Goal: Check status: Check status

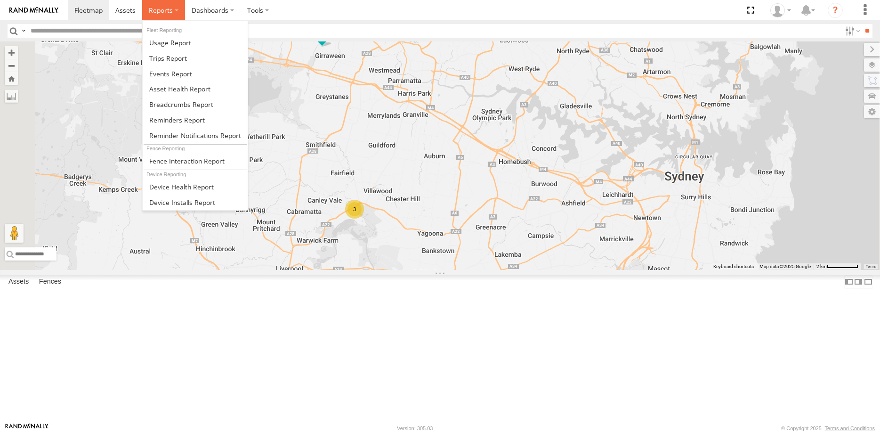
click at [161, 10] on span at bounding box center [161, 10] width 24 height 9
click at [176, 105] on span at bounding box center [181, 104] width 64 height 9
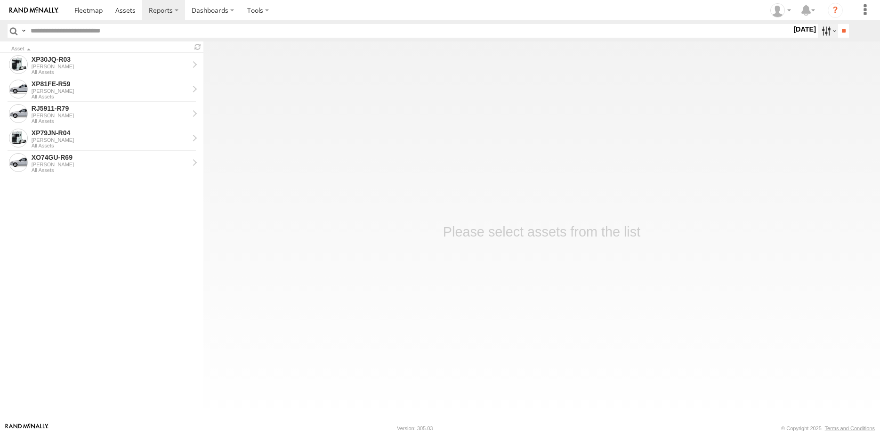
click at [828, 30] on label at bounding box center [828, 31] width 20 height 14
click at [0, 0] on label at bounding box center [0, 0] width 0 height 0
click at [839, 31] on input "**" at bounding box center [843, 31] width 11 height 14
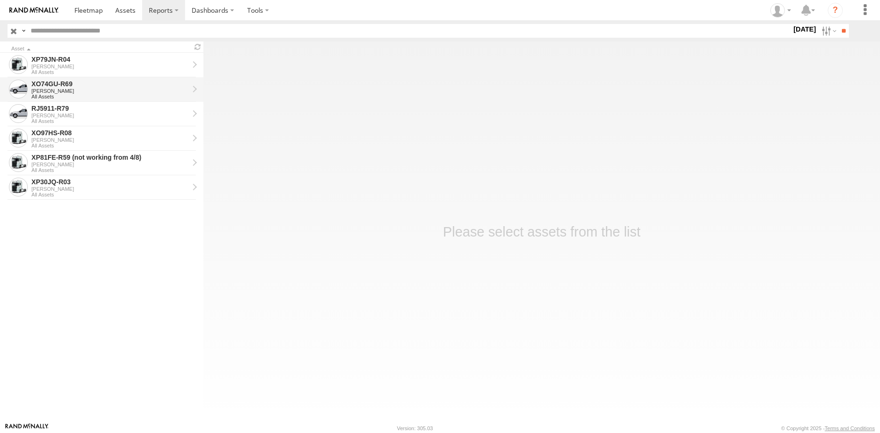
click at [106, 86] on div "XO74GU-R69" at bounding box center [110, 84] width 157 height 8
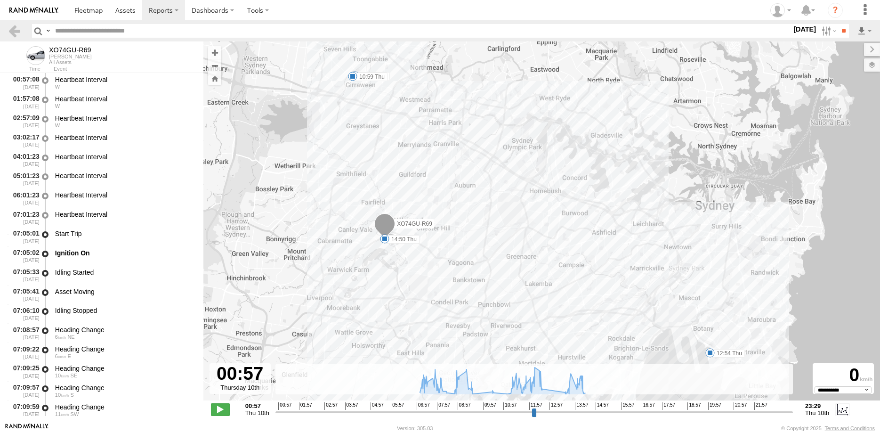
select select "**********"
click at [539, 411] on input "range" at bounding box center [534, 411] width 518 height 9
click at [533, 410] on input "range" at bounding box center [534, 411] width 518 height 9
click at [526, 409] on input "range" at bounding box center [534, 411] width 518 height 9
click at [518, 407] on div "00:57 01:57 02:57 03:57 04:57 05:57 06:57 07:57 08:57 09:57 10:57 11:57 12:57 1…" at bounding box center [533, 405] width 511 height 7
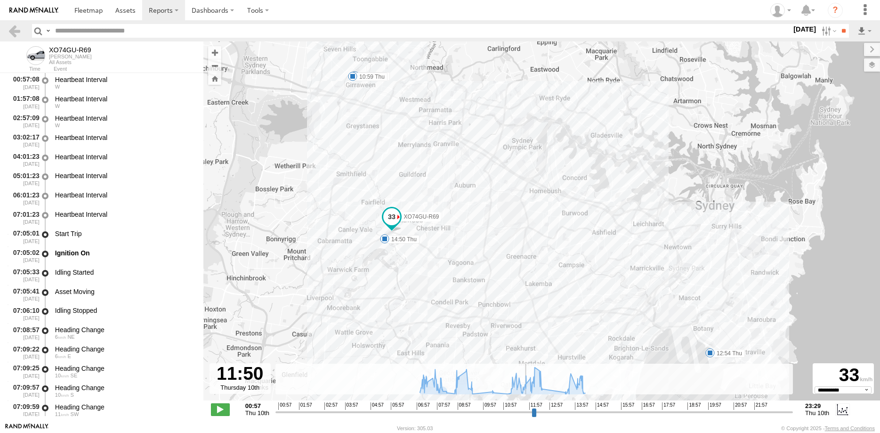
click at [521, 412] on input "range" at bounding box center [534, 411] width 518 height 9
click at [513, 412] on input "range" at bounding box center [534, 411] width 518 height 9
click at [503, 411] on input "range" at bounding box center [534, 411] width 518 height 9
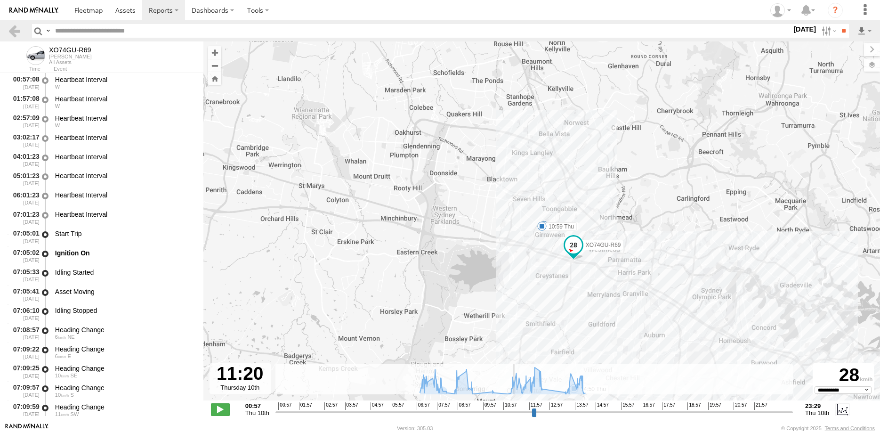
click at [514, 412] on input "range" at bounding box center [534, 411] width 518 height 9
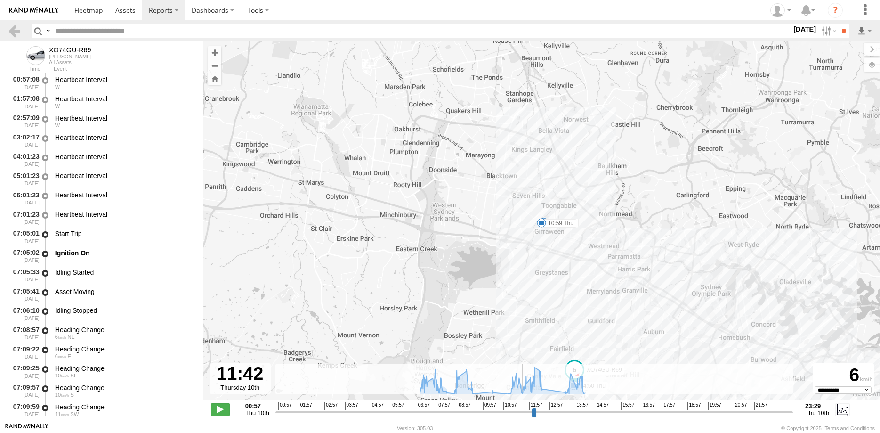
click at [523, 411] on input "range" at bounding box center [534, 411] width 518 height 9
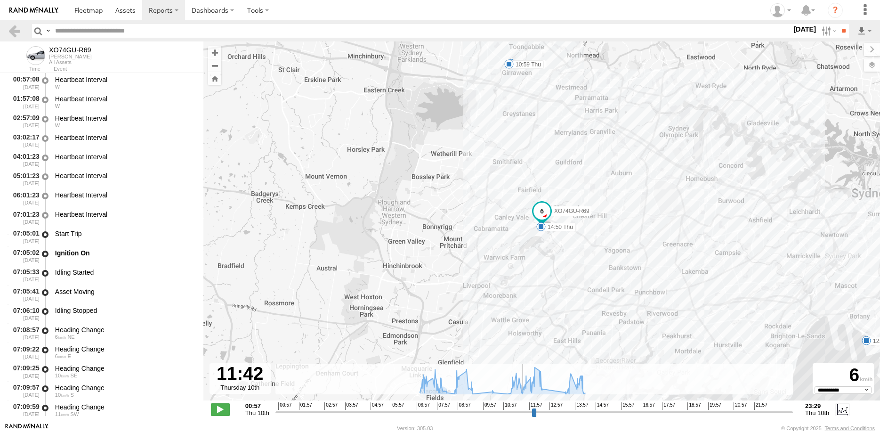
click at [527, 408] on input "range" at bounding box center [534, 411] width 518 height 9
click at [532, 409] on input "range" at bounding box center [534, 411] width 518 height 9
click at [533, 406] on span "11:57" at bounding box center [535, 406] width 13 height 8
click at [536, 413] on input "range" at bounding box center [534, 411] width 518 height 9
click at [538, 411] on input "range" at bounding box center [534, 411] width 518 height 9
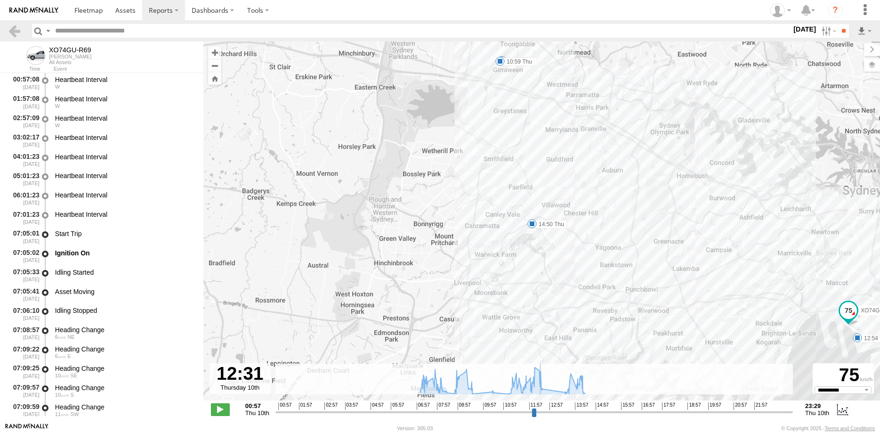
click at [541, 411] on input "range" at bounding box center [534, 411] width 518 height 9
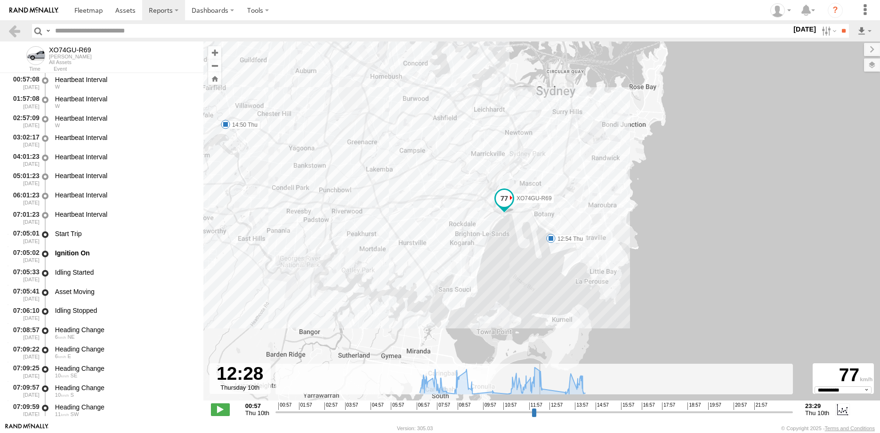
click at [540, 411] on input "range" at bounding box center [534, 411] width 518 height 9
click at [545, 410] on input "range" at bounding box center [534, 411] width 518 height 9
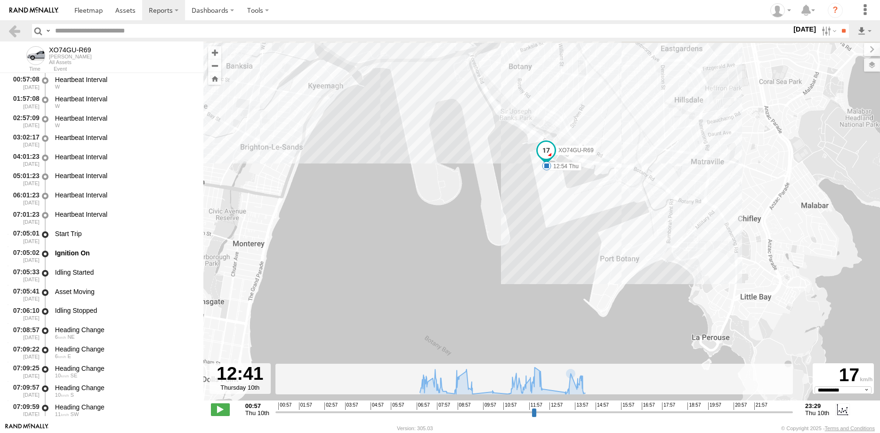
drag, startPoint x: 586, startPoint y: 182, endPoint x: 663, endPoint y: 403, distance: 234.4
click at [663, 403] on div "XO74GU-R69 09:48 Thu 10:59 Thu 12:54 Thu 14:50 Thu" at bounding box center [541, 225] width 677 height 369
click at [541, 411] on input "range" at bounding box center [534, 411] width 518 height 9
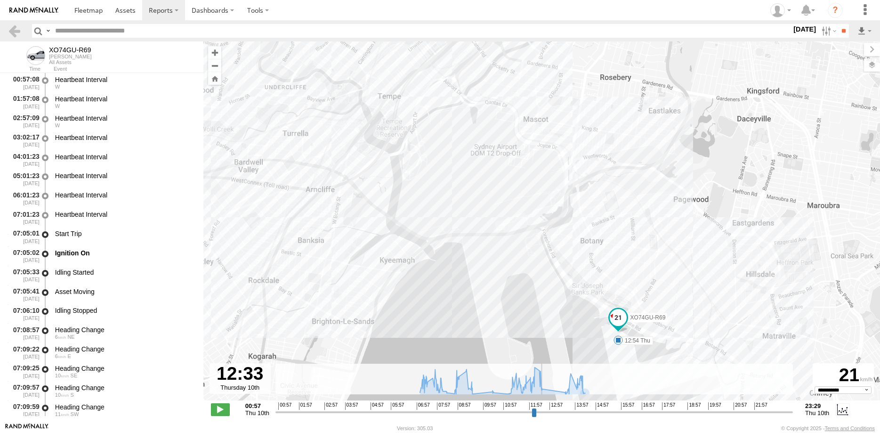
click at [542, 411] on input "range" at bounding box center [534, 411] width 518 height 9
click at [537, 411] on input "range" at bounding box center [534, 411] width 518 height 9
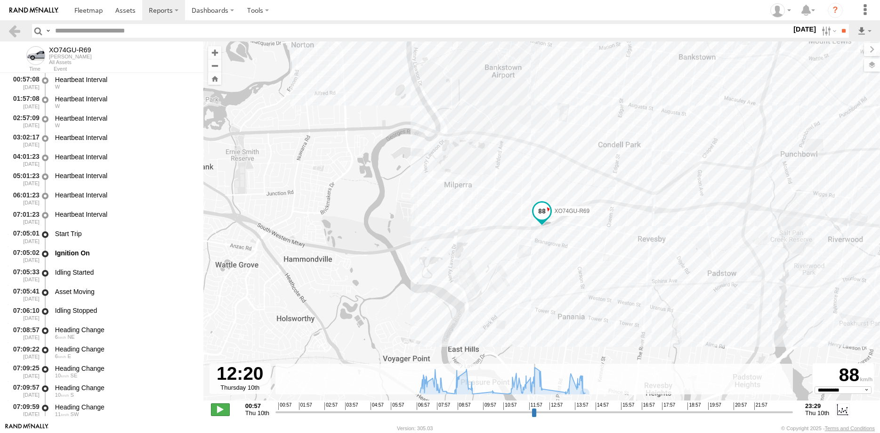
click at [219, 406] on span at bounding box center [220, 409] width 19 height 12
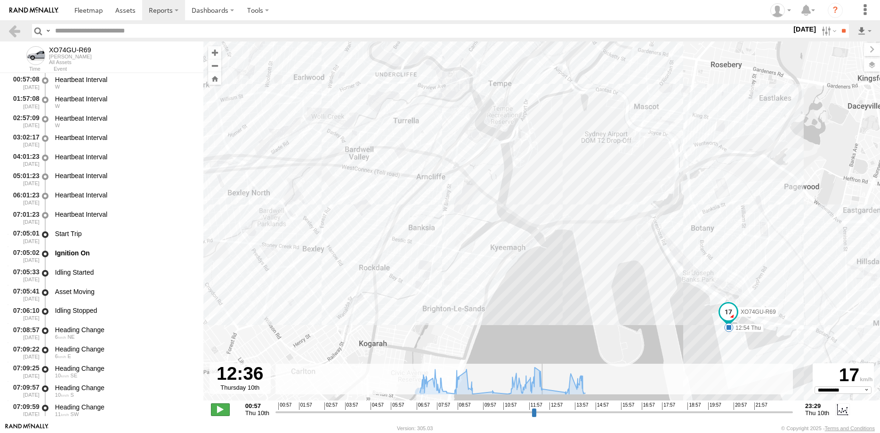
click at [219, 406] on span at bounding box center [220, 409] width 19 height 12
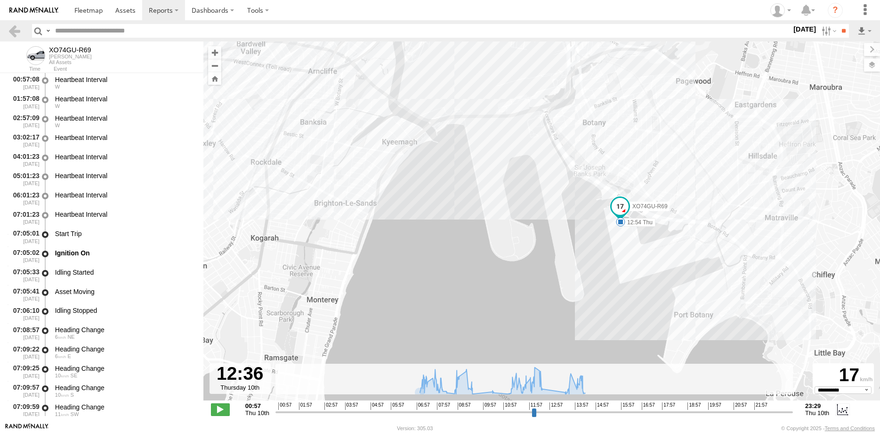
drag, startPoint x: 556, startPoint y: 324, endPoint x: 421, endPoint y: 210, distance: 176.8
click at [421, 210] on div "XO74GU-R69 09:48 Thu 10:59 Thu 12:54 Thu 14:50 Thu" at bounding box center [541, 225] width 677 height 369
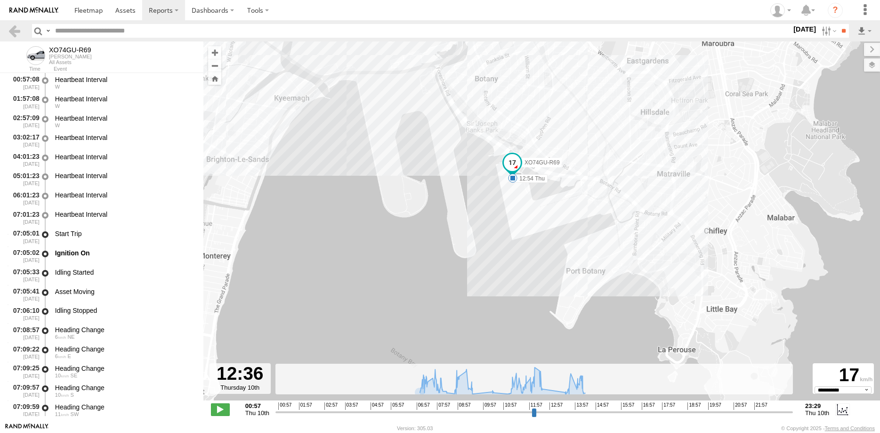
drag, startPoint x: 555, startPoint y: 259, endPoint x: 480, endPoint y: 228, distance: 81.5
click at [480, 228] on div "XO74GU-R69 09:48 Thu 10:59 Thu 12:54 Thu 14:50 Thu" at bounding box center [541, 225] width 677 height 369
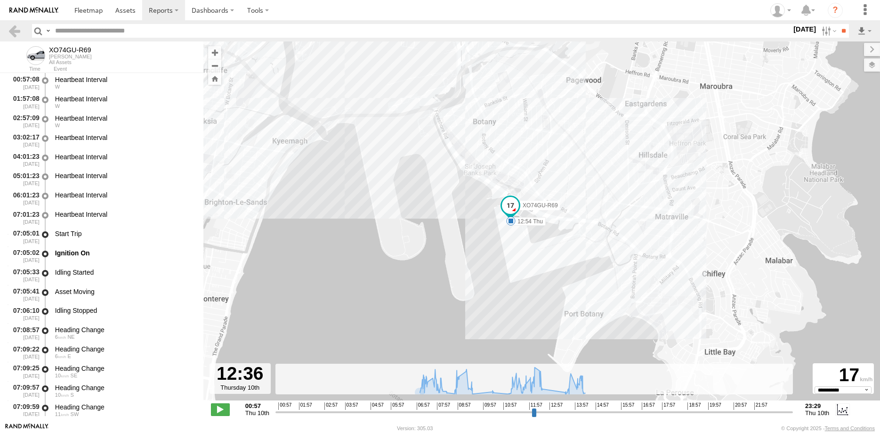
drag, startPoint x: 502, startPoint y: 247, endPoint x: 501, endPoint y: 291, distance: 43.8
click at [501, 291] on div "XO74GU-R69 09:48 Thu 10:59 Thu 12:54 Thu 14:50 Thu" at bounding box center [541, 225] width 677 height 369
click at [219, 410] on span at bounding box center [220, 409] width 19 height 12
click at [540, 413] on input "range" at bounding box center [534, 411] width 518 height 9
click at [221, 409] on span at bounding box center [220, 409] width 19 height 12
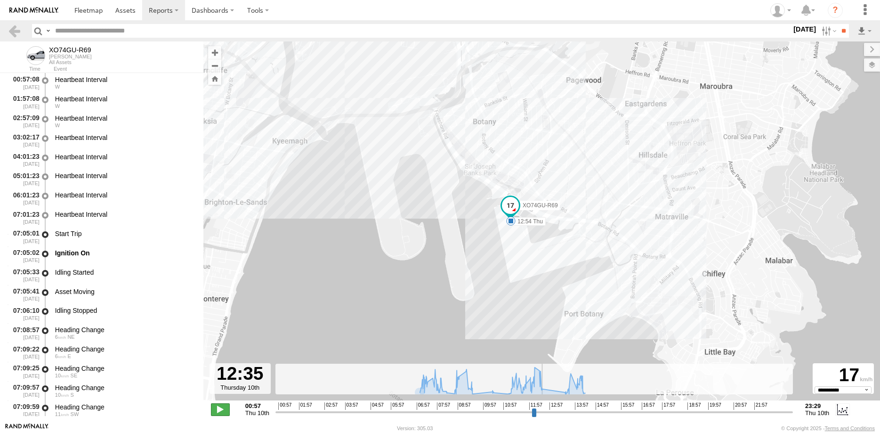
type input "**********"
click at [15, 30] on link at bounding box center [15, 31] width 14 height 14
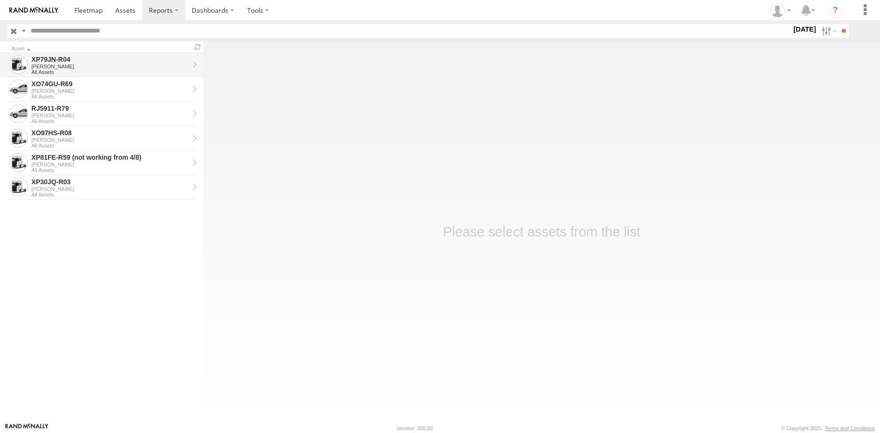
click at [129, 63] on div "XP79JN-R04" at bounding box center [110, 59] width 157 height 8
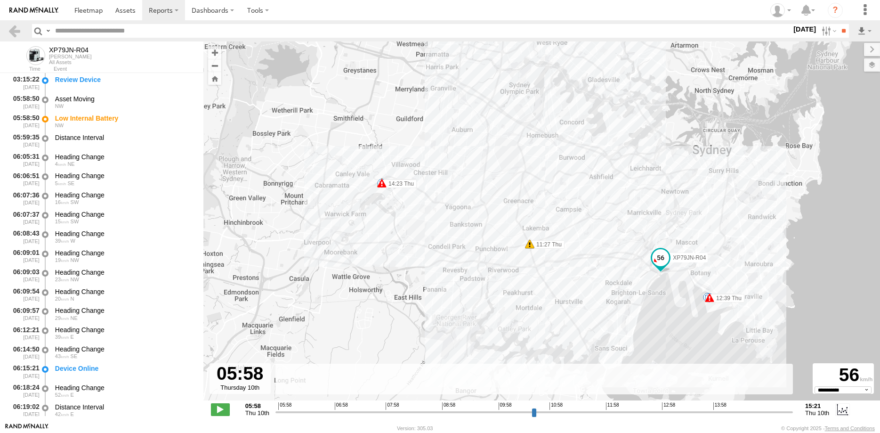
select select "**********"
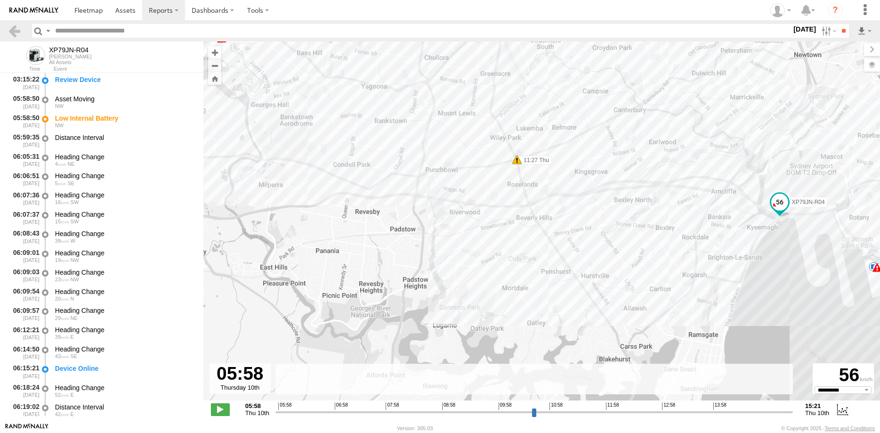
click at [607, 411] on input "range" at bounding box center [534, 411] width 518 height 9
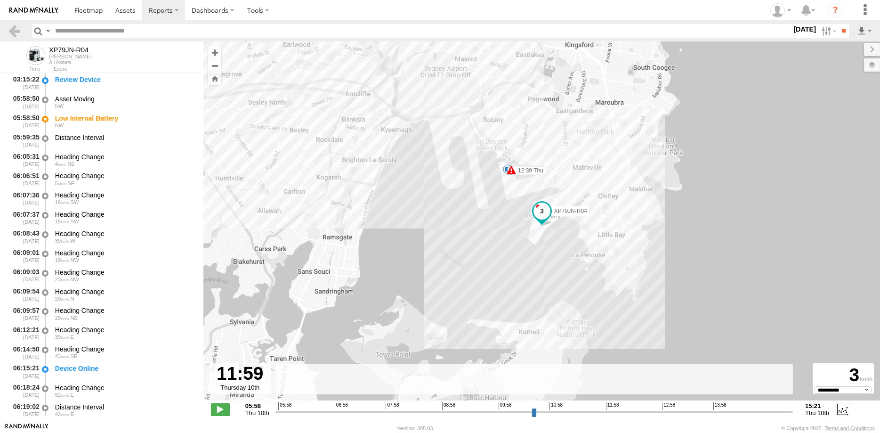
click at [587, 412] on input "range" at bounding box center [534, 411] width 518 height 9
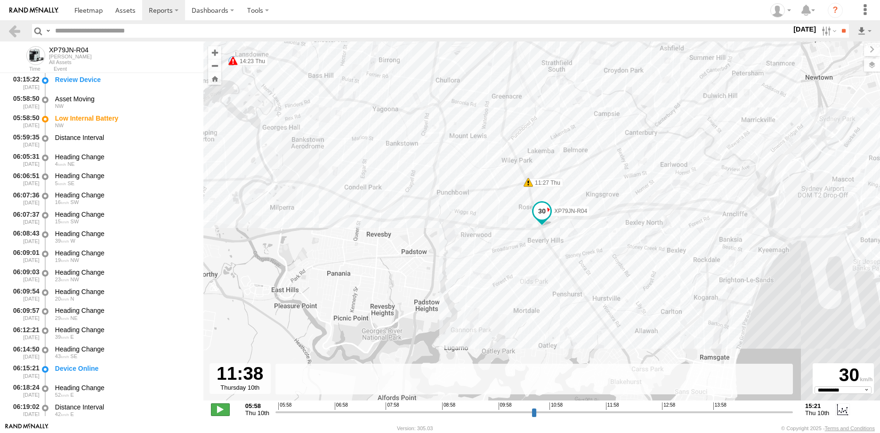
click at [215, 409] on span at bounding box center [220, 409] width 19 height 12
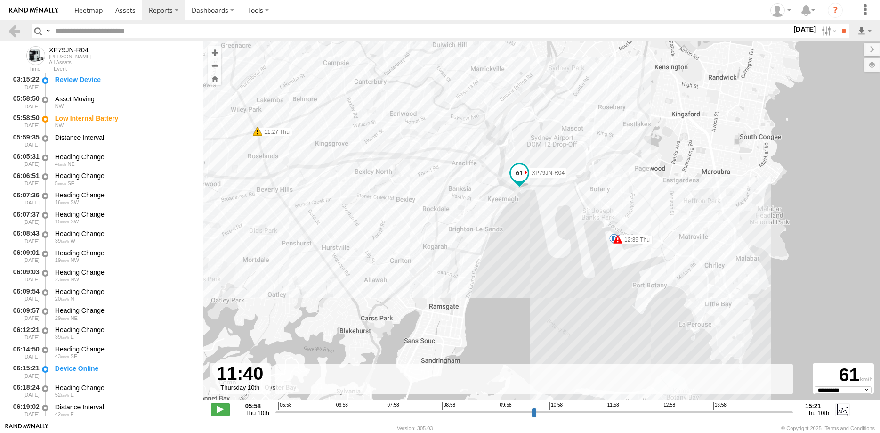
drag, startPoint x: 617, startPoint y: 285, endPoint x: 365, endPoint y: 232, distance: 257.6
click at [365, 232] on div "XP79JN-R04 05:58 Thu 11:27 Thu 12:26 Thu 12:39 Thu 12:39 Thu 13:11 Thu 14:22 Th…" at bounding box center [541, 225] width 677 height 369
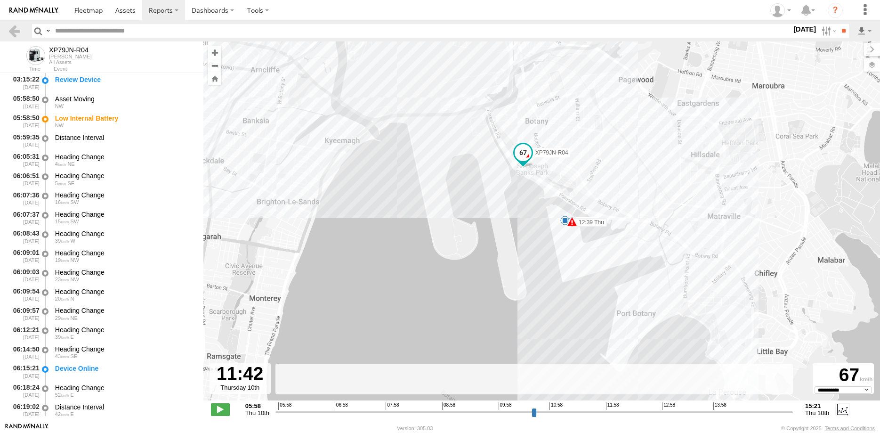
drag, startPoint x: 493, startPoint y: 313, endPoint x: 422, endPoint y: 159, distance: 169.4
click at [422, 159] on div "XP79JN-R04 05:58 Thu 11:27 Thu 12:26 Thu 12:39 Thu 12:39 Thu 13:11 Thu 14:22 Th…" at bounding box center [541, 225] width 677 height 369
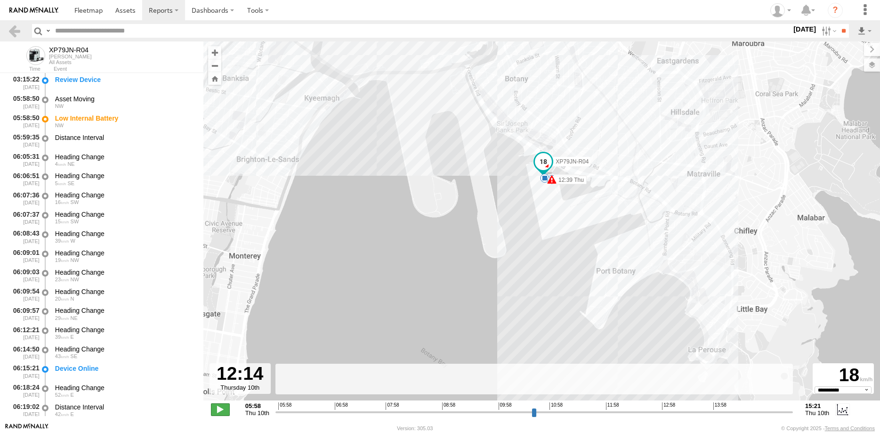
click at [221, 410] on span at bounding box center [220, 409] width 19 height 12
type input "**********"
